Goal: Task Accomplishment & Management: Use online tool/utility

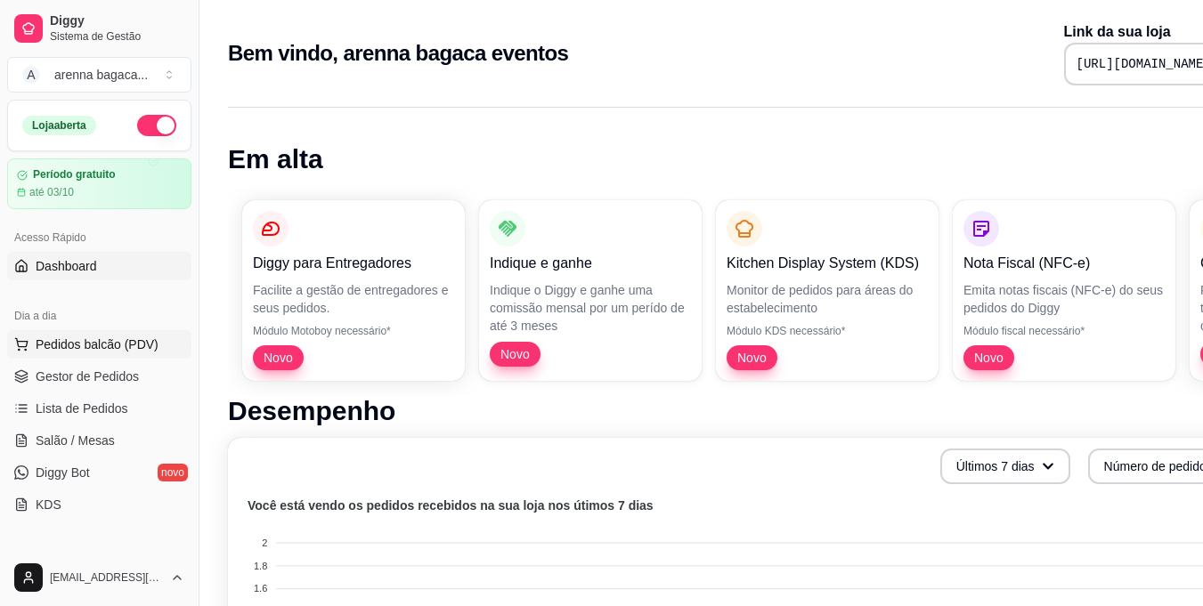
click at [104, 353] on button "Pedidos balcão (PDV)" at bounding box center [99, 344] width 184 height 28
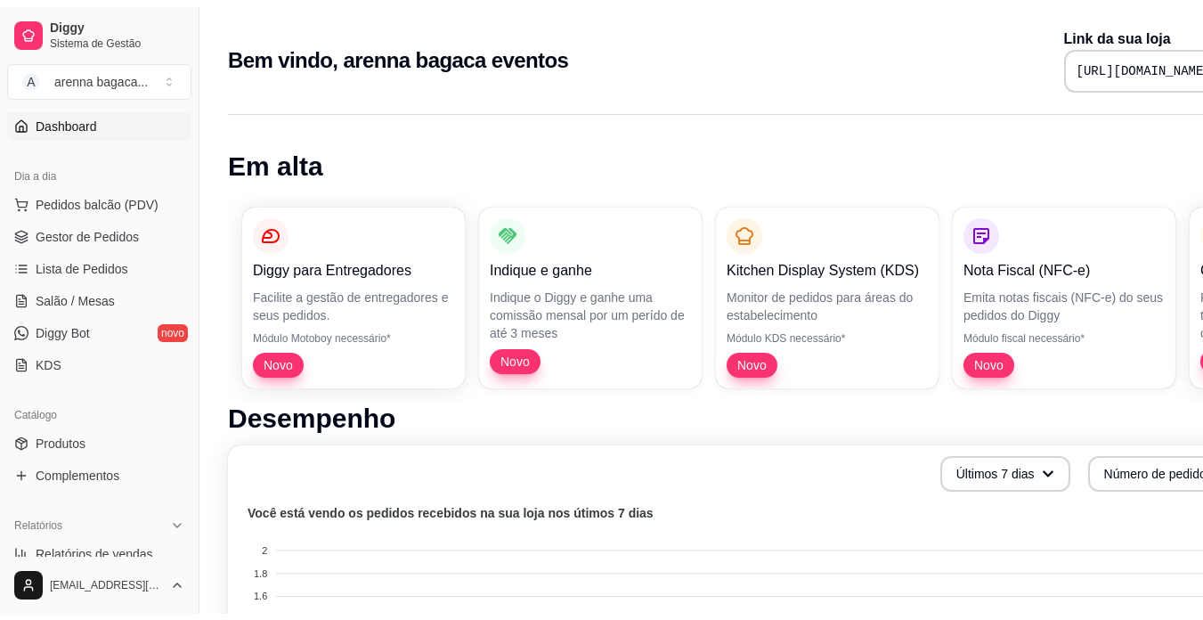
scroll to position [178, 0]
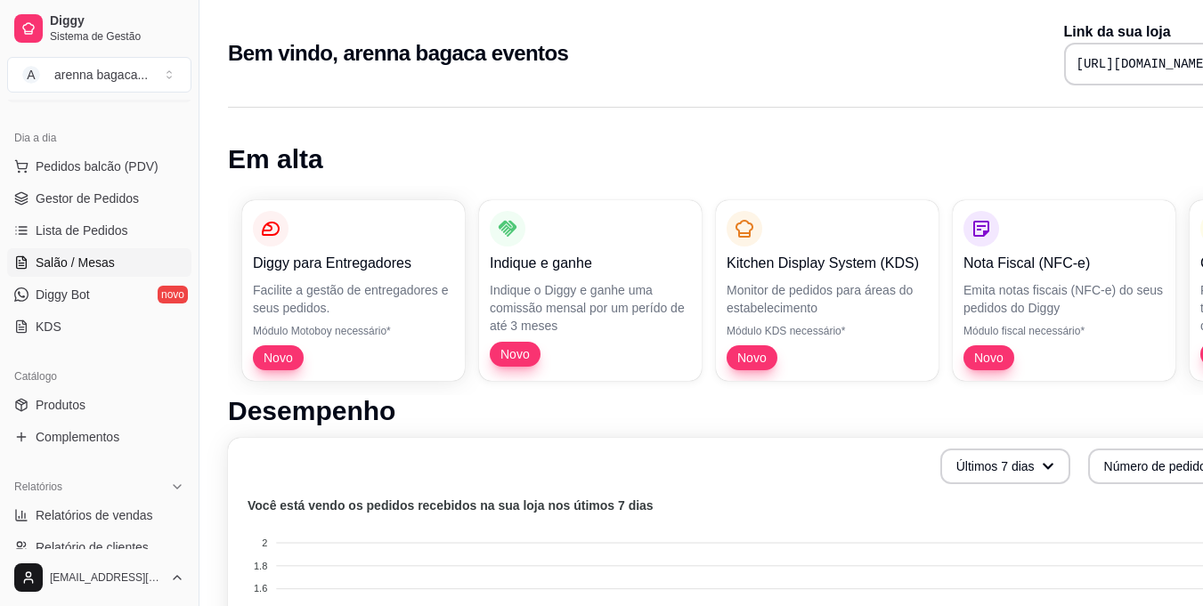
click at [73, 254] on link "Salão / Mesas" at bounding box center [99, 262] width 184 height 28
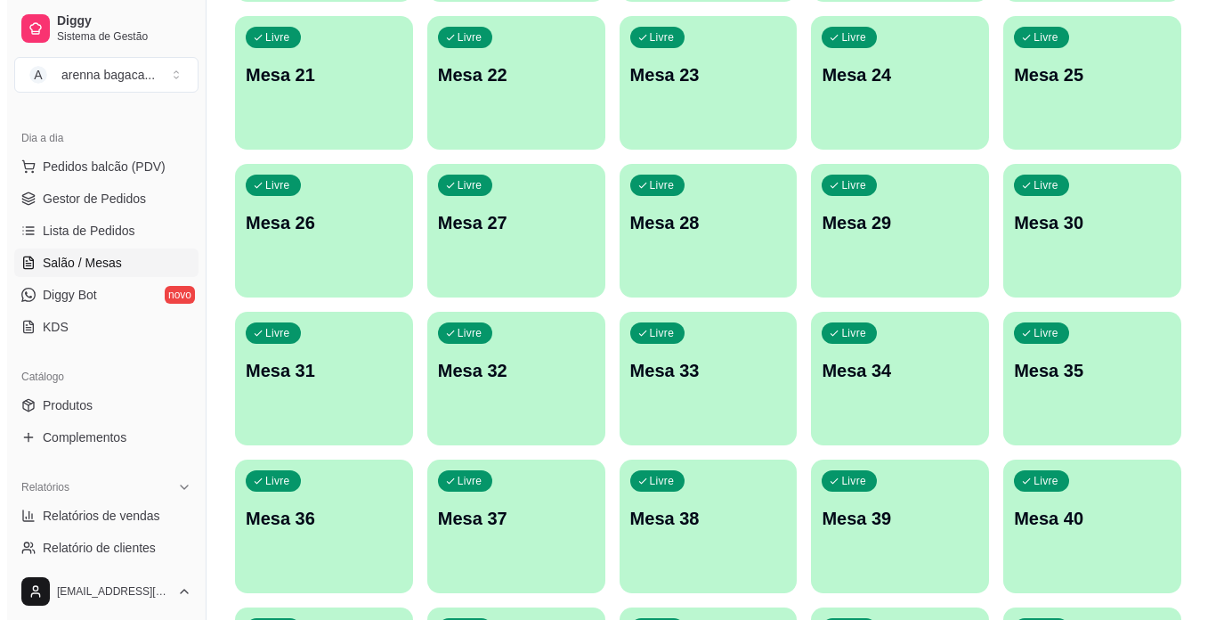
scroll to position [752, 0]
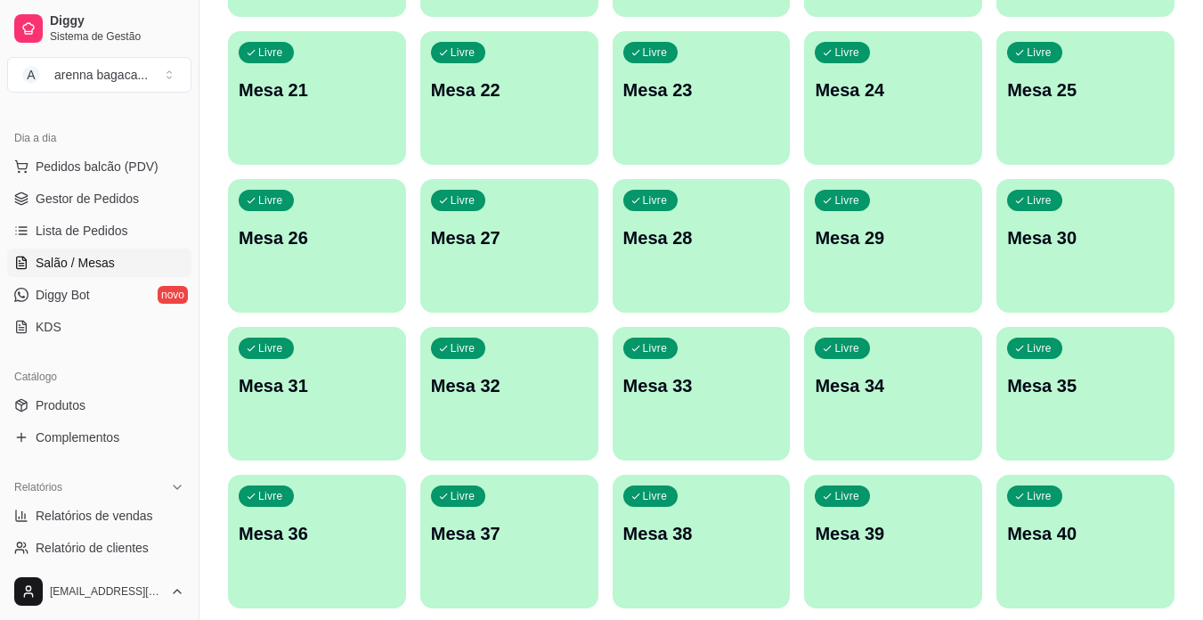
click at [293, 264] on div "Livre Mesa 26" at bounding box center [317, 235] width 178 height 112
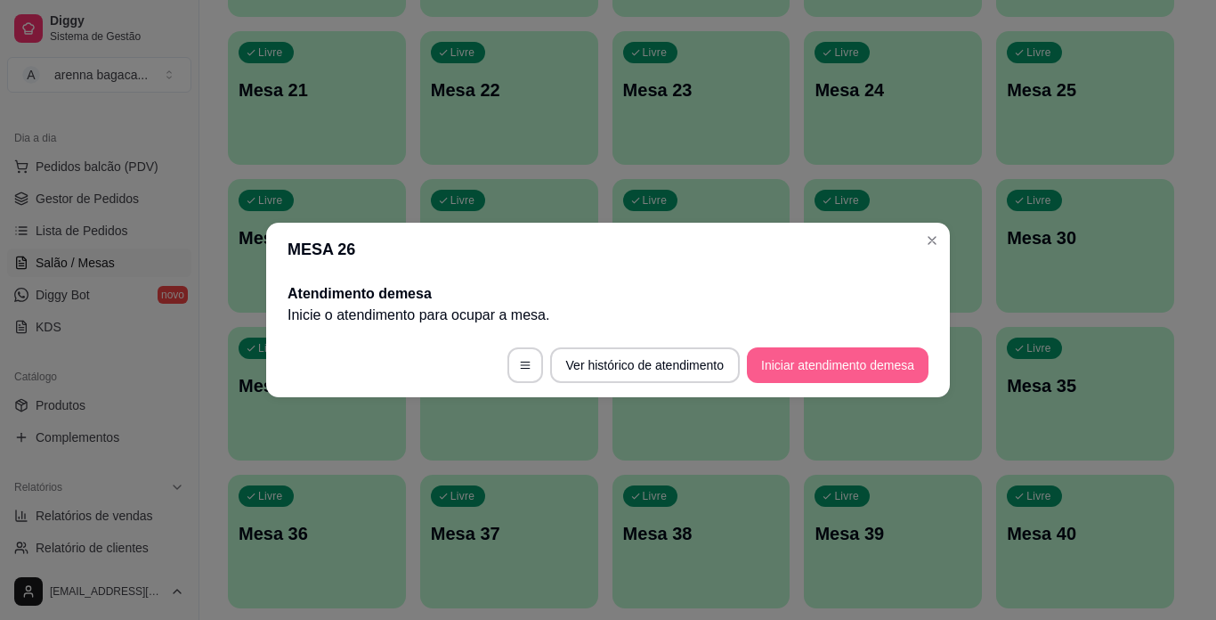
click at [805, 364] on button "Iniciar atendimento de mesa" at bounding box center [838, 365] width 182 height 36
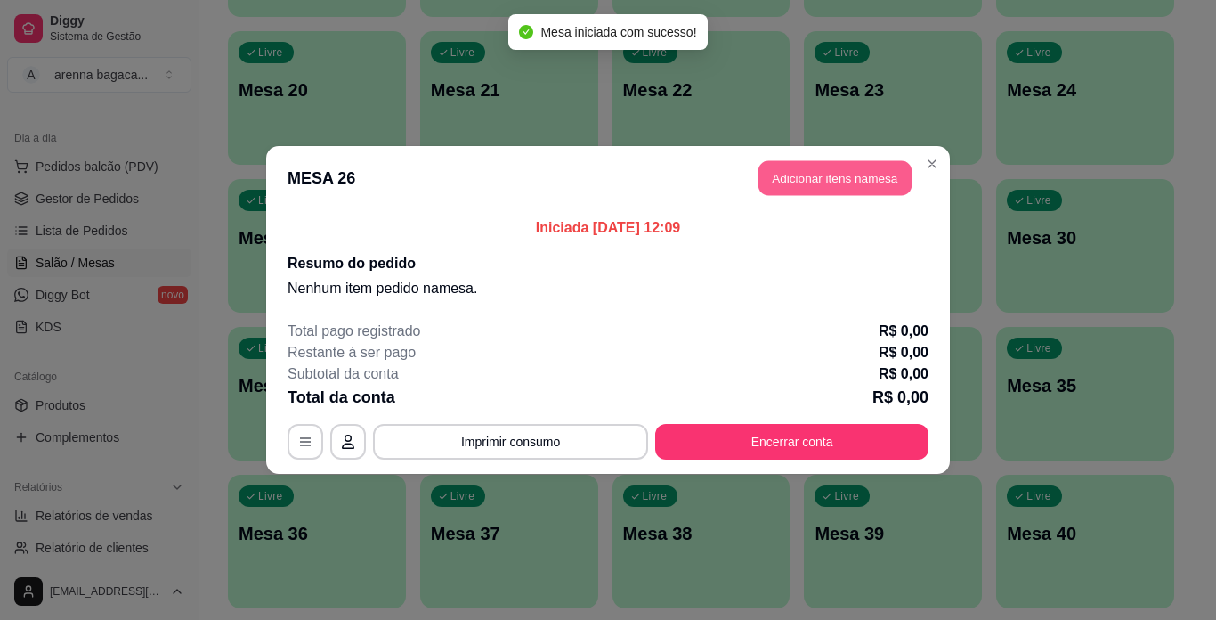
click at [824, 174] on button "Adicionar itens na mesa" at bounding box center [835, 178] width 153 height 35
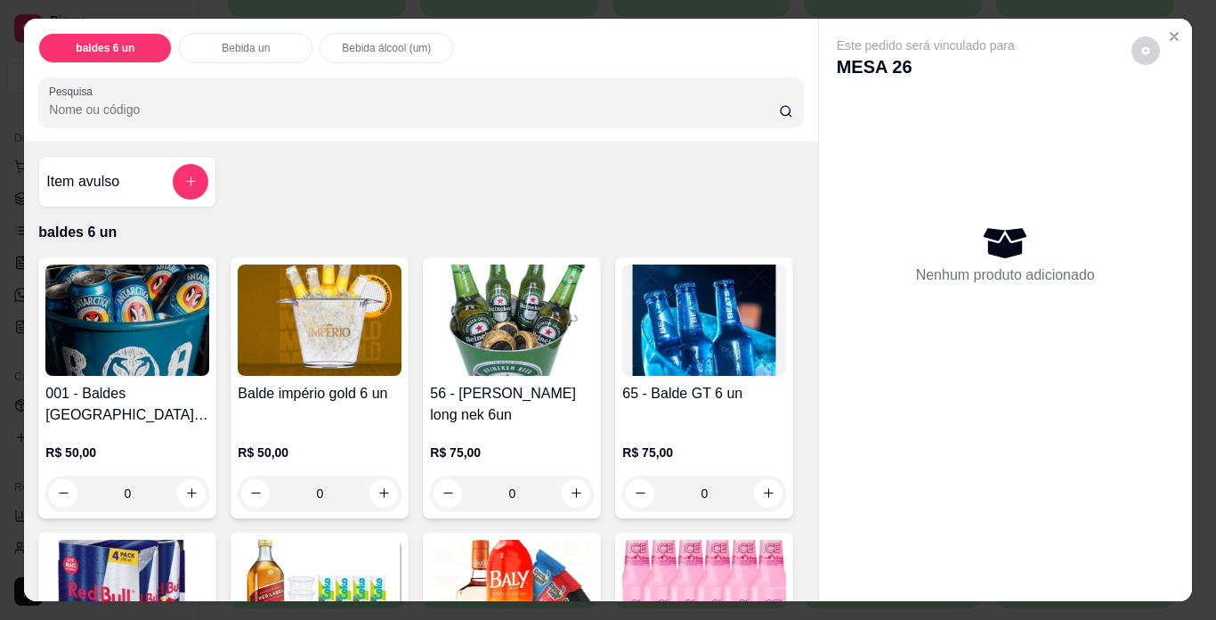
click at [520, 296] on img at bounding box center [512, 319] width 164 height 111
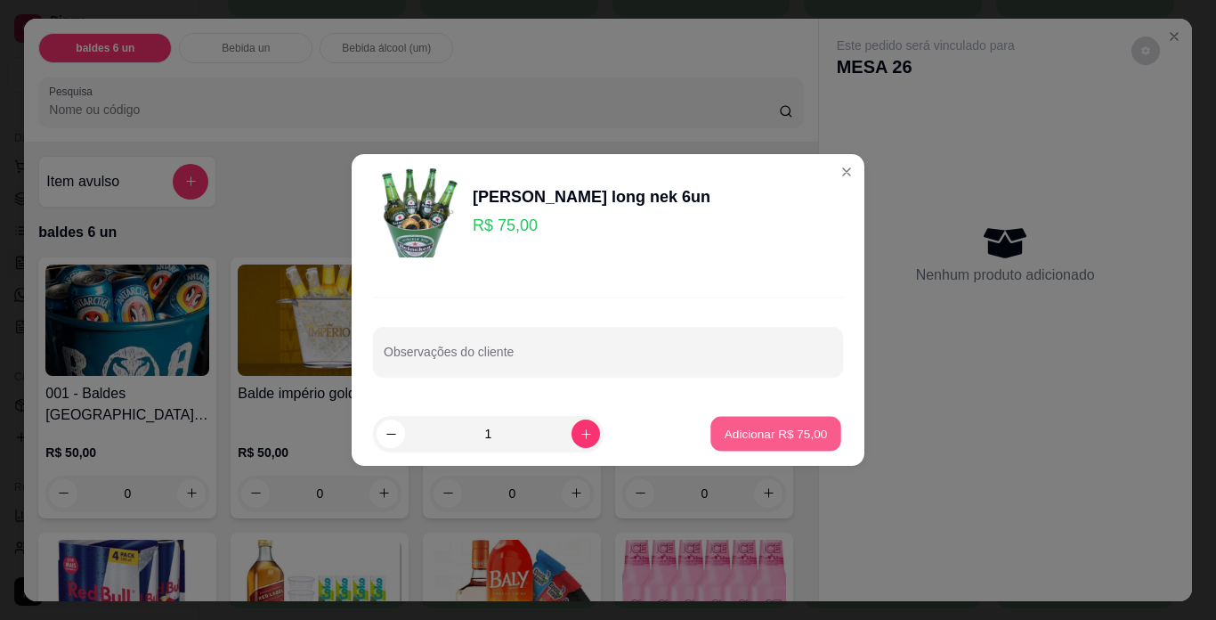
click at [773, 421] on button "Adicionar R$ 75,00" at bounding box center [776, 434] width 131 height 35
type input "1"
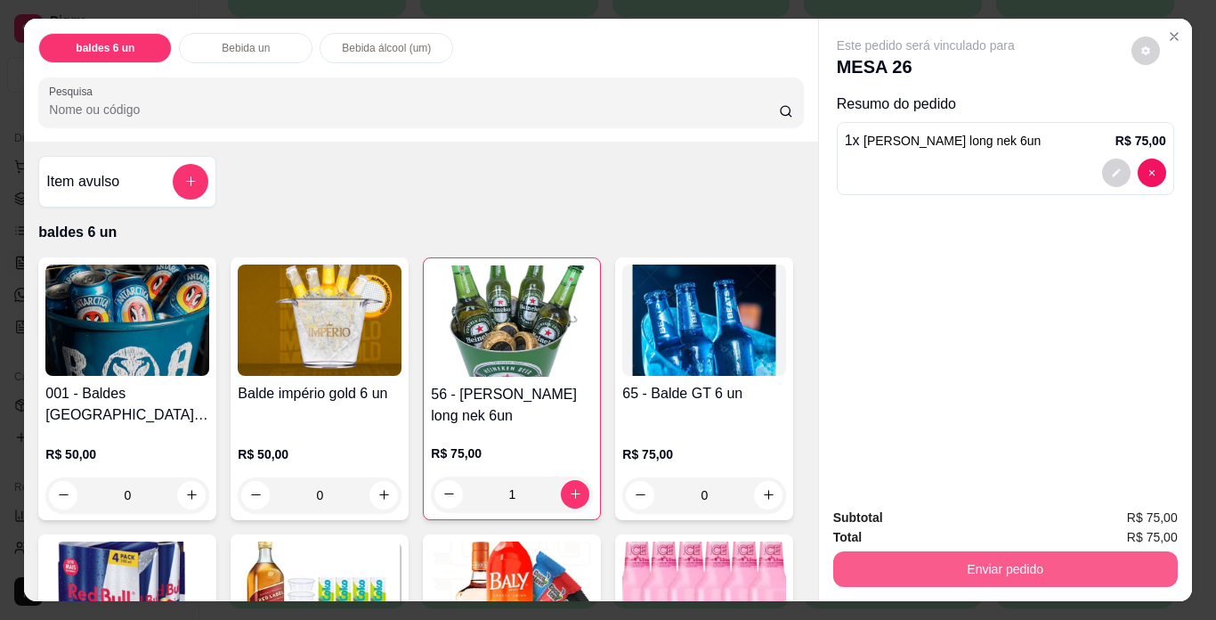
click at [971, 551] on button "Enviar pedido" at bounding box center [1005, 569] width 345 height 36
